Goal: Information Seeking & Learning: Learn about a topic

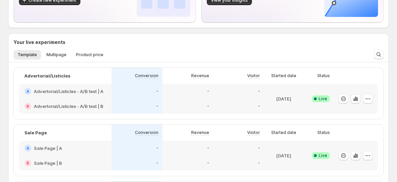
scroll to position [113, 0]
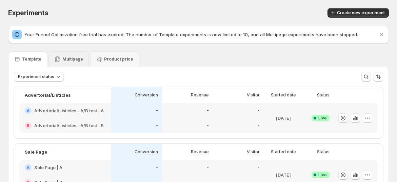
click at [72, 61] on p "Multipage" at bounding box center [72, 59] width 21 height 5
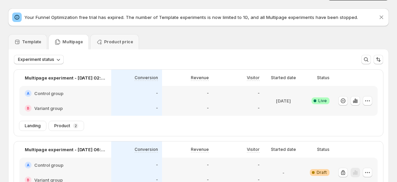
scroll to position [0, 0]
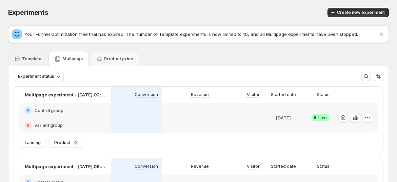
click at [35, 57] on p "Template" at bounding box center [31, 58] width 19 height 5
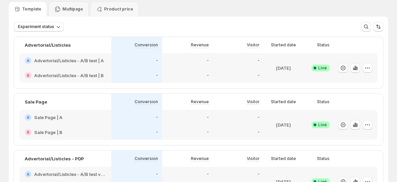
scroll to position [76, 0]
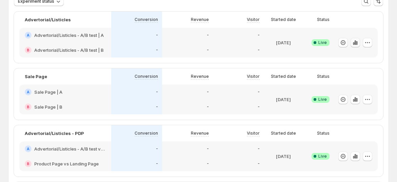
click at [356, 43] on icon "button" at bounding box center [354, 42] width 1 height 4
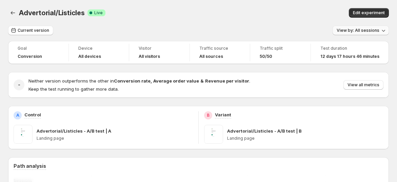
click at [354, 33] on button "View by: All sessions" at bounding box center [360, 30] width 56 height 9
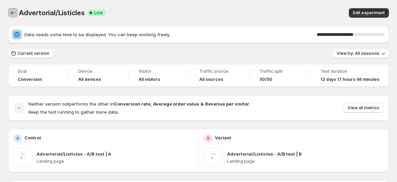
click at [14, 12] on icon "Back" at bounding box center [12, 12] width 7 height 7
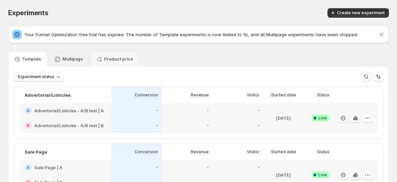
click at [74, 65] on div "Multipage" at bounding box center [68, 58] width 40 height 15
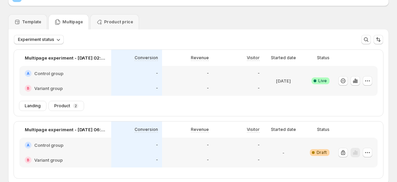
scroll to position [76, 0]
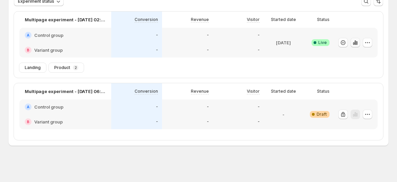
click at [358, 43] on icon "button" at bounding box center [355, 42] width 7 height 7
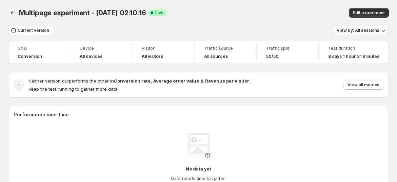
click at [348, 30] on span "View by: All sessions" at bounding box center [357, 30] width 43 height 5
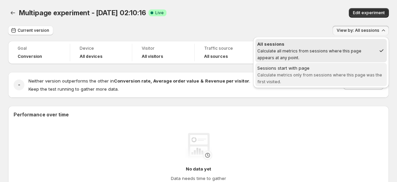
click at [339, 67] on div "Sessions start with page" at bounding box center [320, 68] width 127 height 7
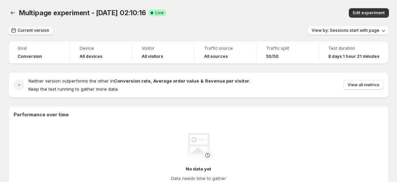
click at [42, 30] on span "Current version" at bounding box center [34, 30] width 32 height 5
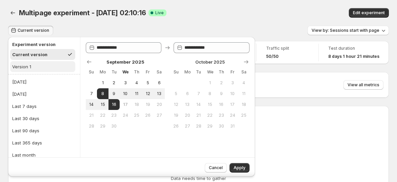
click at [45, 69] on button "Version 1" at bounding box center [42, 66] width 65 height 11
type input "**********"
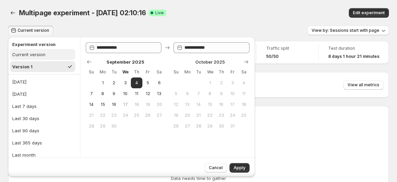
click at [47, 54] on button "Current version" at bounding box center [42, 54] width 65 height 11
type input "**********"
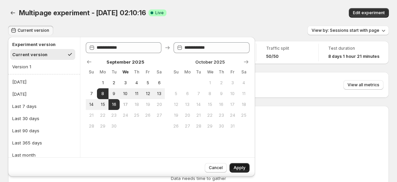
click at [241, 168] on span "Apply" at bounding box center [239, 167] width 12 height 5
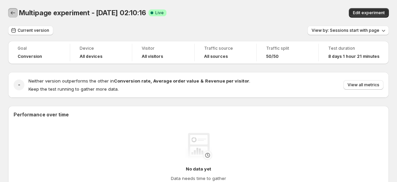
click at [16, 9] on button "Back" at bounding box center [12, 12] width 9 height 9
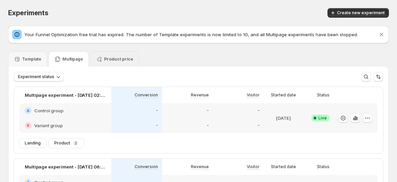
click at [105, 66] on div "Product price" at bounding box center [114, 58] width 49 height 15
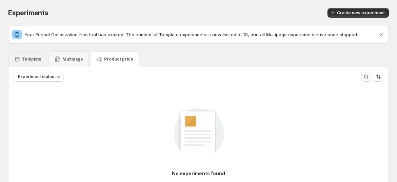
click at [33, 62] on div "Template" at bounding box center [27, 58] width 39 height 15
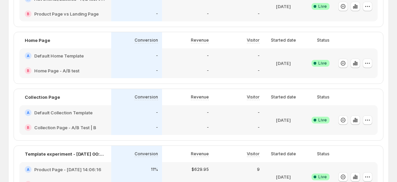
scroll to position [339, 0]
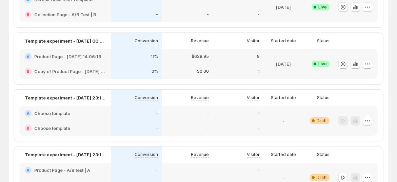
click at [358, 64] on icon "button" at bounding box center [355, 64] width 7 height 7
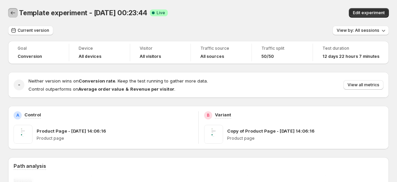
click at [12, 14] on icon "Back" at bounding box center [12, 12] width 7 height 7
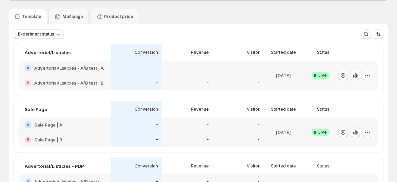
scroll to position [75, 0]
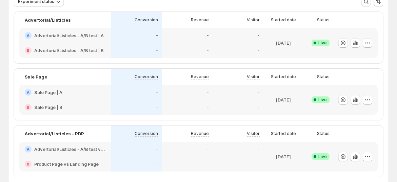
drag, startPoint x: 301, startPoint y: 99, endPoint x: 228, endPoint y: 98, distance: 72.5
click at [228, 98] on div "A Sale Page | A B Sale Page | B - - - - - - [DATE] Success Complete Live" at bounding box center [198, 100] width 358 height 30
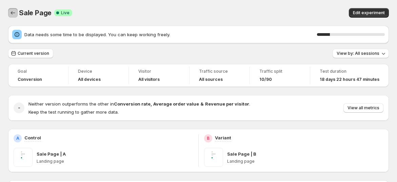
click at [15, 14] on icon "Back" at bounding box center [12, 12] width 7 height 7
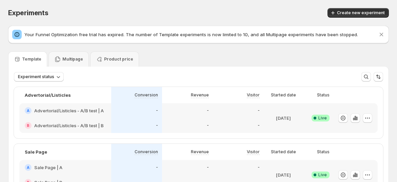
click at [230, 63] on div "Template Multipage Product price" at bounding box center [198, 58] width 380 height 15
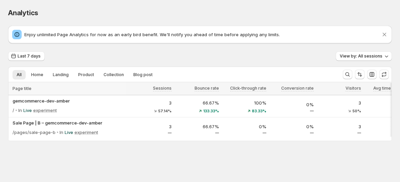
drag, startPoint x: 280, startPoint y: 139, endPoint x: 366, endPoint y: 141, distance: 86.1
click at [366, 141] on div at bounding box center [200, 140] width 384 height 2
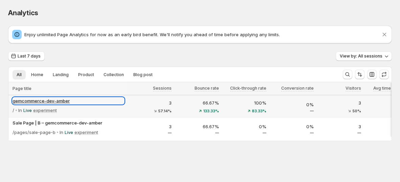
click at [84, 103] on p "gemcommerce-dev-amber" at bounding box center [69, 101] width 112 height 7
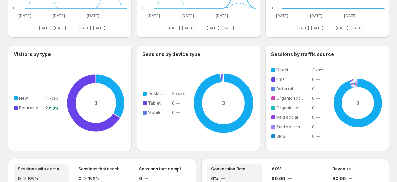
scroll to position [414, 0]
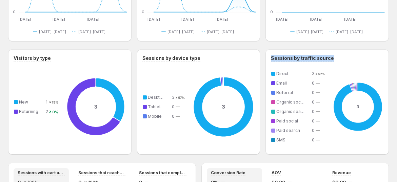
drag, startPoint x: 273, startPoint y: 62, endPoint x: 350, endPoint y: 64, distance: 76.9
click at [349, 62] on div "Visitors by type 3 New 1 75% Returning 2 0% Sessions by device type 3 Desktop 3…" at bounding box center [198, 101] width 380 height 105
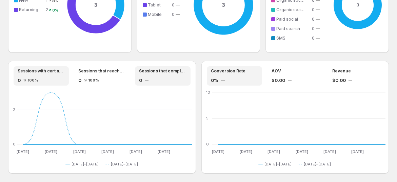
scroll to position [527, 0]
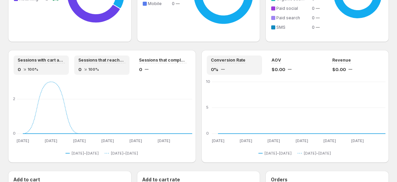
click at [99, 70] on div "0 100%" at bounding box center [101, 69] width 47 height 7
click at [52, 69] on div "0 100%" at bounding box center [41, 69] width 47 height 7
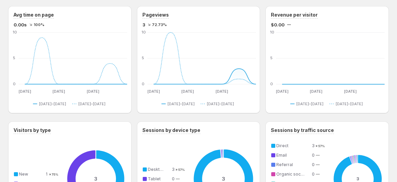
scroll to position [283, 0]
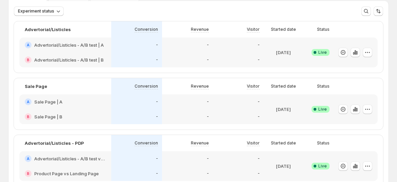
scroll to position [19, 0]
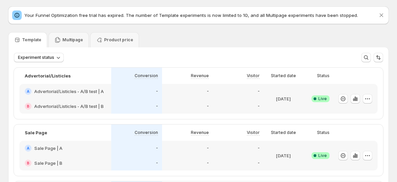
click at [76, 86] on div "A Advertorial/Listicles - A/B test | A" at bounding box center [65, 91] width 92 height 15
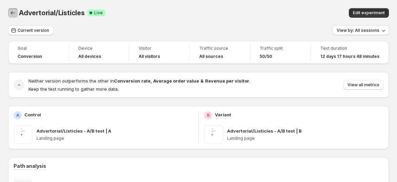
click at [15, 13] on icon "Back" at bounding box center [12, 12] width 7 height 7
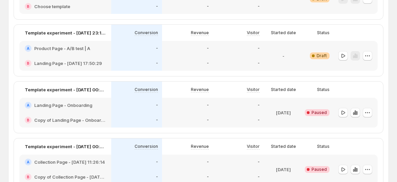
scroll to position [414, 0]
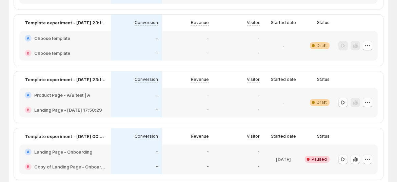
click at [167, 41] on div "-" at bounding box center [187, 38] width 51 height 15
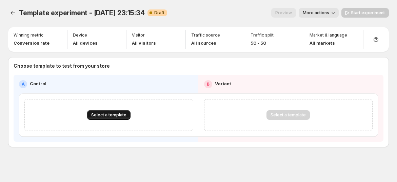
click at [99, 114] on span "Select a template" at bounding box center [108, 114] width 35 height 5
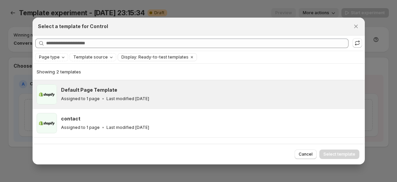
click at [101, 92] on h3 "Default Page Template" at bounding box center [89, 90] width 56 height 7
click at [334, 152] on span "Select template" at bounding box center [339, 154] width 32 height 5
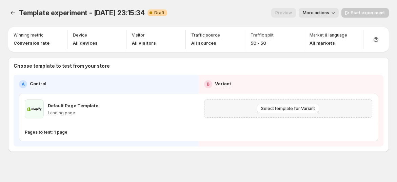
click at [302, 114] on div "Select template for Variant" at bounding box center [288, 109] width 168 height 18
click at [303, 113] on button "Select template for Variant" at bounding box center [288, 108] width 62 height 9
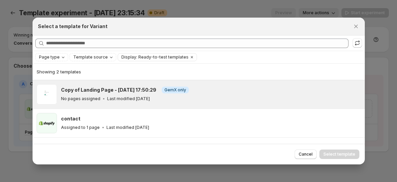
click at [188, 87] on div "Copy of Landing Page - [DATE] 17:50:29 Info GemX only" at bounding box center [209, 90] width 297 height 7
click at [337, 153] on span "Select template" at bounding box center [339, 154] width 32 height 5
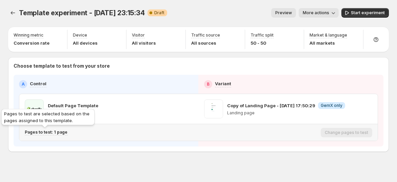
click at [61, 132] on p "Pages to test: 1 page" at bounding box center [46, 132] width 43 height 5
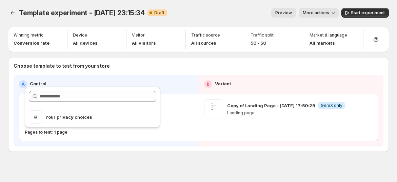
click at [209, 154] on div "Template experiment - [DATE] 23:15:34. This page is ready Template experiment -…" at bounding box center [198, 94] width 397 height 189
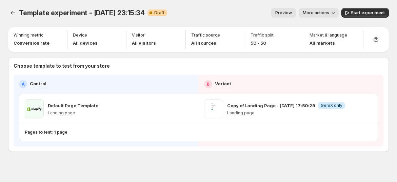
click at [291, 14] on span "Preview" at bounding box center [283, 12] width 17 height 5
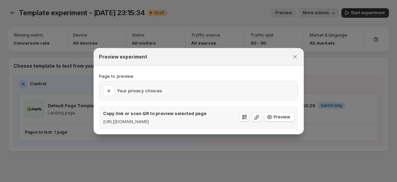
click at [142, 89] on p "Your privacy choices" at bounding box center [139, 90] width 45 height 7
click at [130, 87] on p "Your privacy choices" at bounding box center [139, 90] width 45 height 7
click at [68, 132] on div at bounding box center [198, 91] width 397 height 182
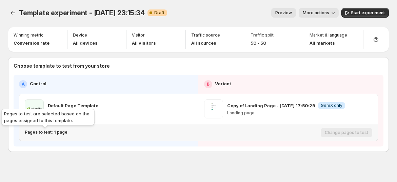
click at [51, 132] on p "Pages to test: 1 page" at bounding box center [46, 132] width 43 height 5
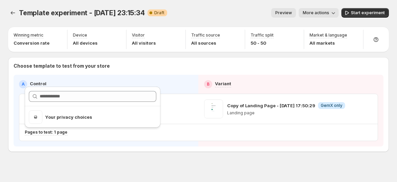
click at [182, 162] on div "Template experiment - [DATE] 23:15:34. This page is ready Template experiment -…" at bounding box center [198, 94] width 397 height 189
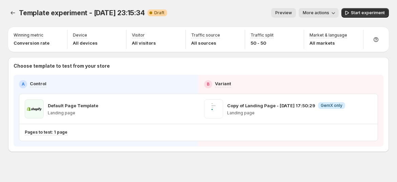
click at [314, 15] on span "More actions" at bounding box center [316, 12] width 26 height 5
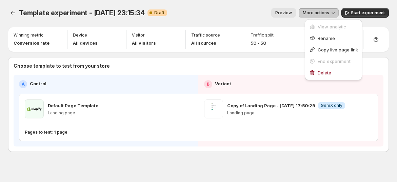
click at [292, 12] on span "Preview" at bounding box center [283, 12] width 17 height 5
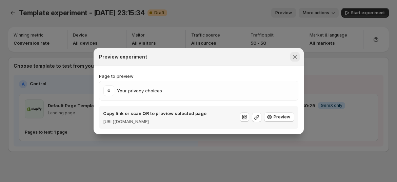
click at [298, 54] on icon "Close" at bounding box center [294, 57] width 7 height 7
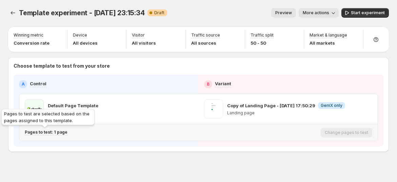
click at [64, 132] on p "Pages to test: 1 page" at bounding box center [46, 132] width 43 height 5
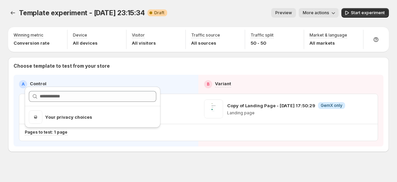
click at [334, 12] on icon "button" at bounding box center [333, 12] width 7 height 7
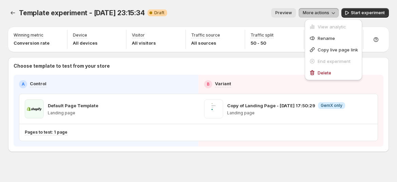
click at [271, 12] on div "Preview More actions" at bounding box center [255, 12] width 166 height 9
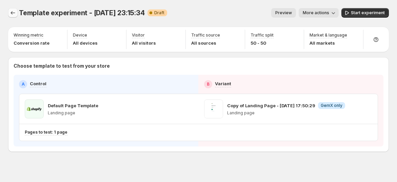
click at [17, 12] on button "Experiments" at bounding box center [12, 12] width 9 height 9
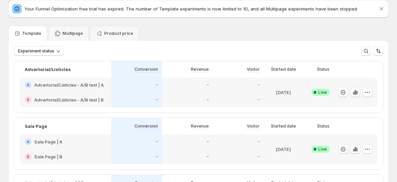
scroll to position [38, 0]
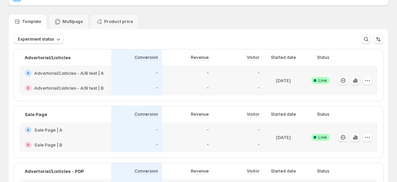
click at [58, 68] on div "A Advertorial/Listicles - A/B test | A" at bounding box center [65, 73] width 92 height 15
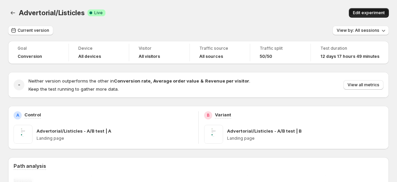
click at [373, 15] on span "Edit experiment" at bounding box center [369, 12] width 32 height 5
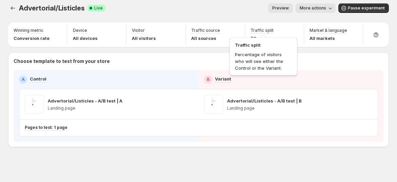
scroll to position [6, 0]
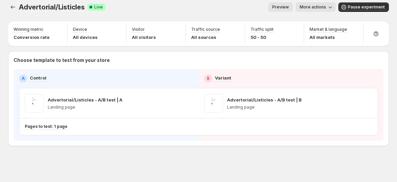
click at [319, 4] on span "More actions" at bounding box center [313, 6] width 26 height 5
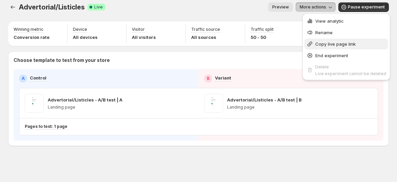
click at [326, 43] on span "Copy live page link" at bounding box center [335, 43] width 40 height 5
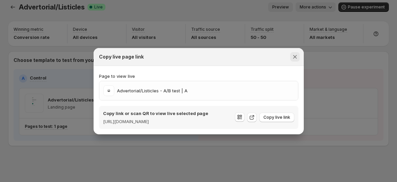
click at [292, 54] on icon "Close" at bounding box center [294, 57] width 7 height 7
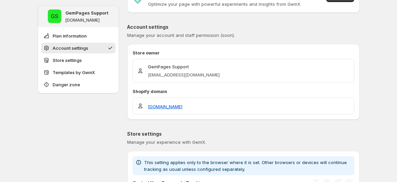
scroll to position [75, 0]
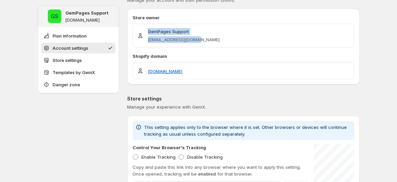
drag, startPoint x: 167, startPoint y: 33, endPoint x: 234, endPoint y: 41, distance: 67.9
click at [221, 41] on div "GemPages Support [EMAIL_ADDRESS][DOMAIN_NAME]" at bounding box center [243, 35] width 213 height 15
click at [276, 42] on div "GemPages Support [EMAIL_ADDRESS][DOMAIN_NAME]" at bounding box center [243, 35] width 213 height 15
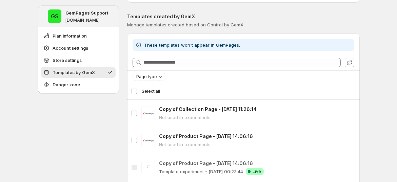
scroll to position [263, 0]
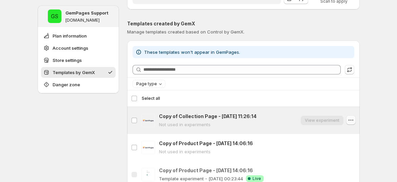
click at [349, 119] on icon "button" at bounding box center [350, 120] width 7 height 7
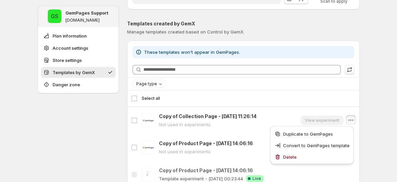
click at [370, 131] on div "**********" at bounding box center [198, 95] width 397 height 717
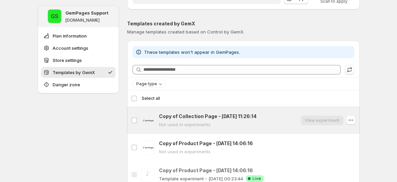
scroll to position [301, 0]
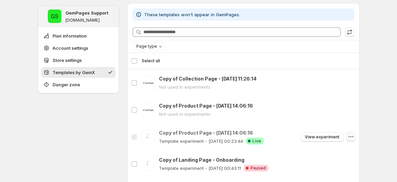
click at [350, 135] on icon "button" at bounding box center [350, 136] width 7 height 7
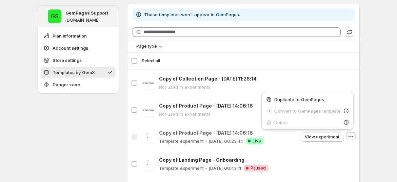
click at [370, 119] on div "**********" at bounding box center [198, 57] width 397 height 717
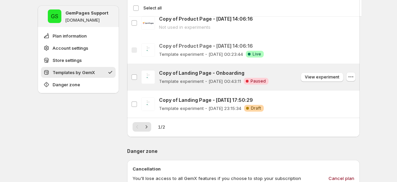
scroll to position [376, 0]
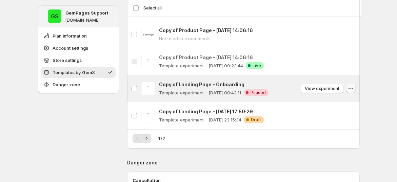
click at [355, 89] on button "button" at bounding box center [350, 88] width 9 height 9
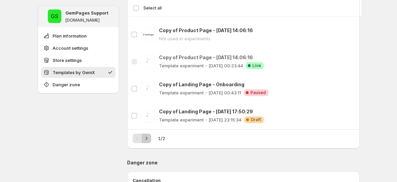
click at [148, 139] on icon "Next" at bounding box center [146, 138] width 7 height 7
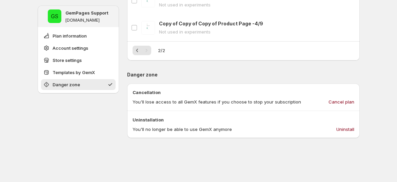
scroll to position [452, 0]
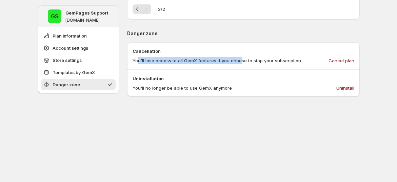
drag, startPoint x: 139, startPoint y: 60, endPoint x: 241, endPoint y: 60, distance: 101.6
click at [241, 60] on p "You'll lose access to all GemX features if you choose to stop your subscription" at bounding box center [216, 60] width 168 height 7
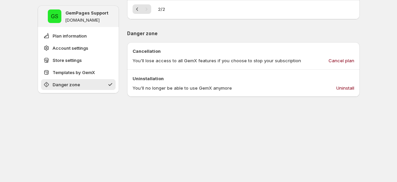
click at [262, 60] on p "You'll lose access to all GemX features if you choose to stop your subscription" at bounding box center [216, 60] width 168 height 7
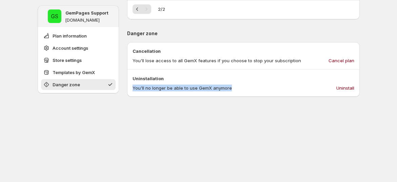
drag, startPoint x: 186, startPoint y: 88, endPoint x: 241, endPoint y: 86, distance: 54.9
click at [233, 88] on div "Uninstallation You'll no longer be able to use GemX anymore Uninstall" at bounding box center [243, 83] width 232 height 27
click at [256, 86] on div "You'll no longer be able to use GemX anymore Uninstall" at bounding box center [243, 88] width 222 height 7
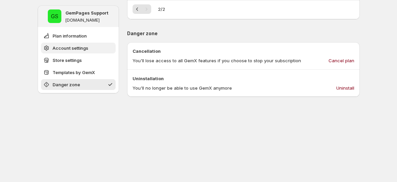
click at [67, 45] on span "Account settings" at bounding box center [71, 48] width 36 height 7
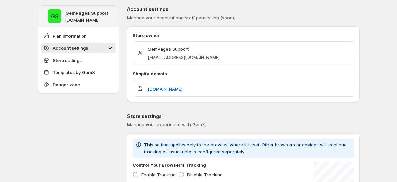
scroll to position [57, 0]
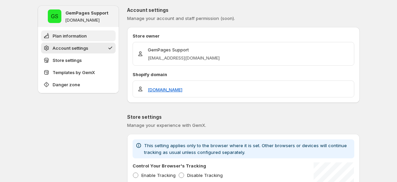
click at [87, 37] on span "Plan information" at bounding box center [70, 36] width 34 height 7
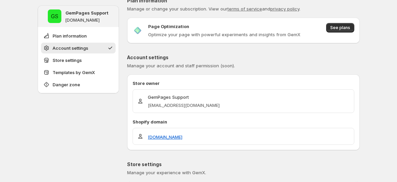
scroll to position [0, 0]
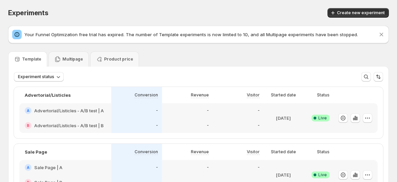
click at [81, 109] on h2 "Advertorial/Listicles - A/B test | A" at bounding box center [68, 110] width 69 height 7
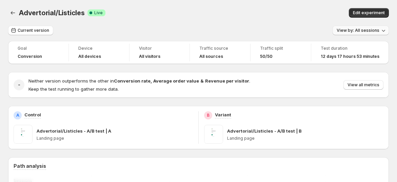
click at [371, 29] on span "View by: All sessions" at bounding box center [357, 30] width 43 height 5
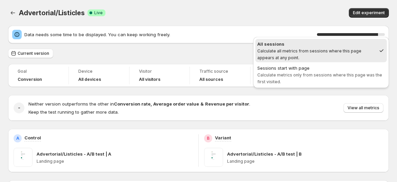
click at [223, 53] on div "Current version View by: All sessions" at bounding box center [198, 54] width 380 height 10
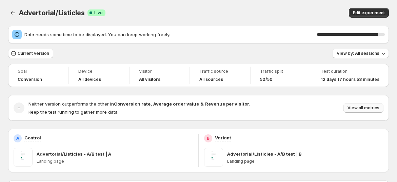
click at [369, 104] on button "View all metrics" at bounding box center [363, 107] width 40 height 9
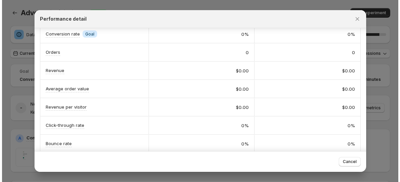
scroll to position [38, 0]
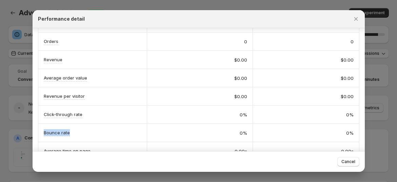
drag, startPoint x: 39, startPoint y: 130, endPoint x: 118, endPoint y: 133, distance: 79.0
click at [118, 133] on div "A Control B Variant Conversion rate Info Goal 0% 0% Orders 0 0 Revenue $0.00 $0…" at bounding box center [199, 143] width 332 height 304
drag, startPoint x: 228, startPoint y: 133, endPoint x: 260, endPoint y: 137, distance: 31.8
click at [260, 137] on div "Bounce rate 0% 0%" at bounding box center [198, 133] width 321 height 18
click at [357, 20] on icon "Close" at bounding box center [355, 19] width 7 height 7
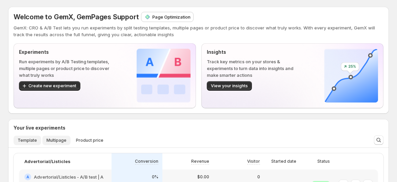
click at [52, 139] on span "Multipage" at bounding box center [56, 140] width 20 height 5
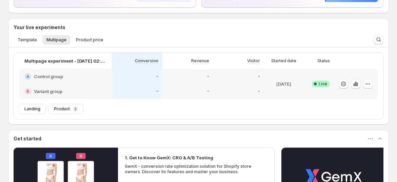
scroll to position [113, 0]
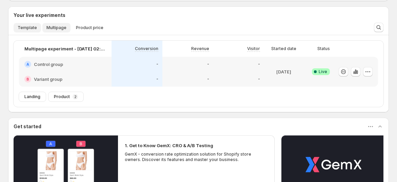
click at [32, 26] on span "Template" at bounding box center [27, 27] width 19 height 5
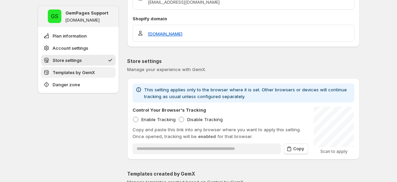
click at [76, 76] on span "Templates by GemX" at bounding box center [74, 72] width 42 height 7
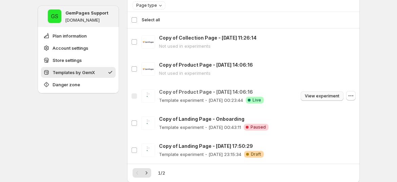
scroll to position [352, 0]
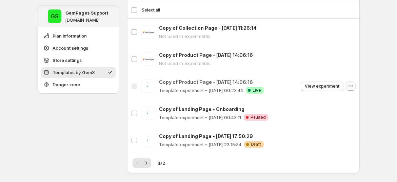
click at [352, 83] on icon "button" at bounding box center [350, 86] width 7 height 7
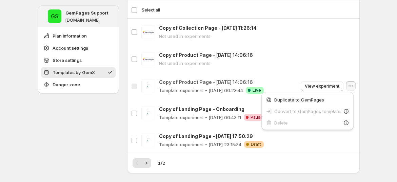
click at [382, 85] on div "**********" at bounding box center [198, 6] width 397 height 717
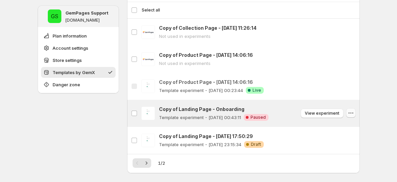
click at [354, 111] on icon "button" at bounding box center [350, 113] width 7 height 7
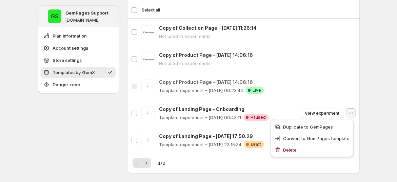
click at [373, 102] on div "**********" at bounding box center [198, 6] width 397 height 717
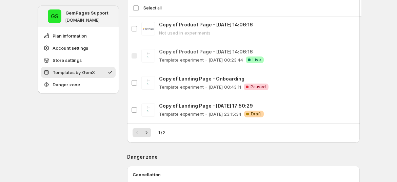
scroll to position [389, 0]
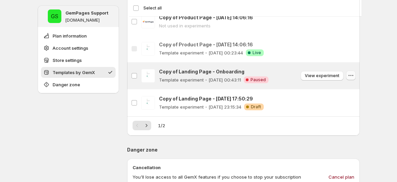
click at [350, 74] on icon "button" at bounding box center [350, 75] width 7 height 7
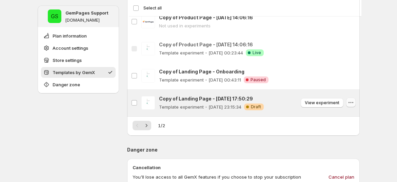
click at [351, 100] on icon "button" at bounding box center [350, 102] width 7 height 7
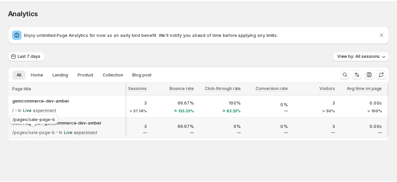
scroll to position [0, 22]
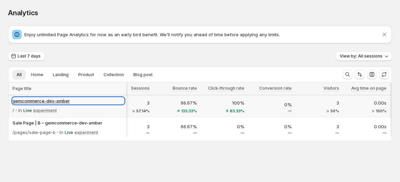
click at [97, 103] on p "gemcommerce-dev-amber" at bounding box center [69, 101] width 112 height 7
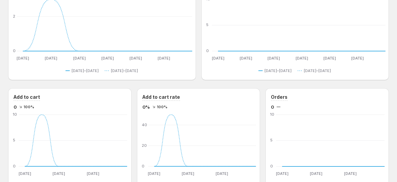
scroll to position [659, 0]
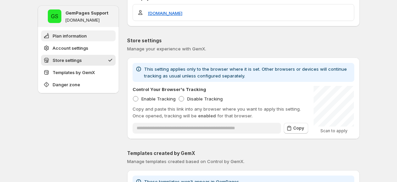
click at [80, 39] on button "Plan information" at bounding box center [78, 35] width 75 height 11
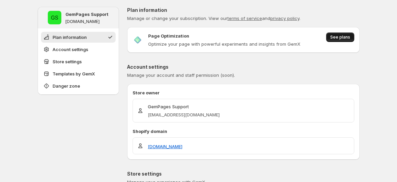
click at [334, 37] on span "See plans" at bounding box center [340, 37] width 20 height 5
